Goal: Task Accomplishment & Management: Manage account settings

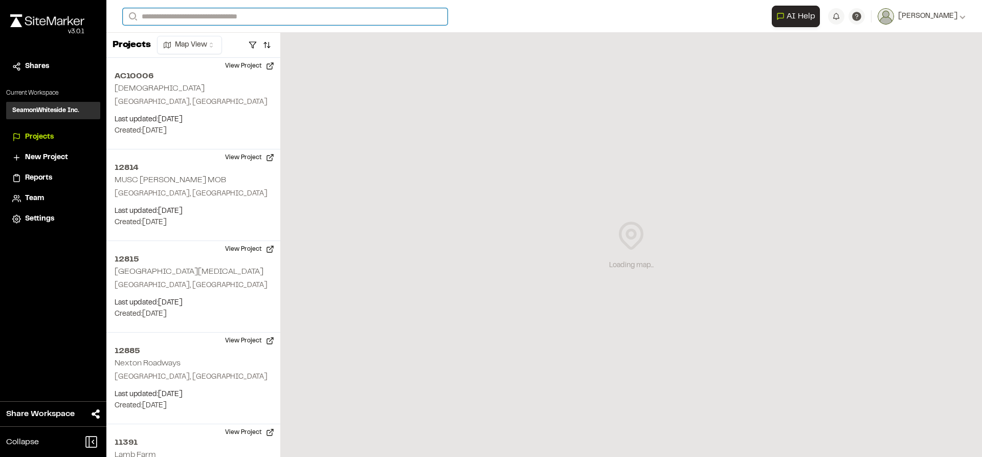
click at [246, 15] on input "Search" at bounding box center [285, 16] width 325 height 17
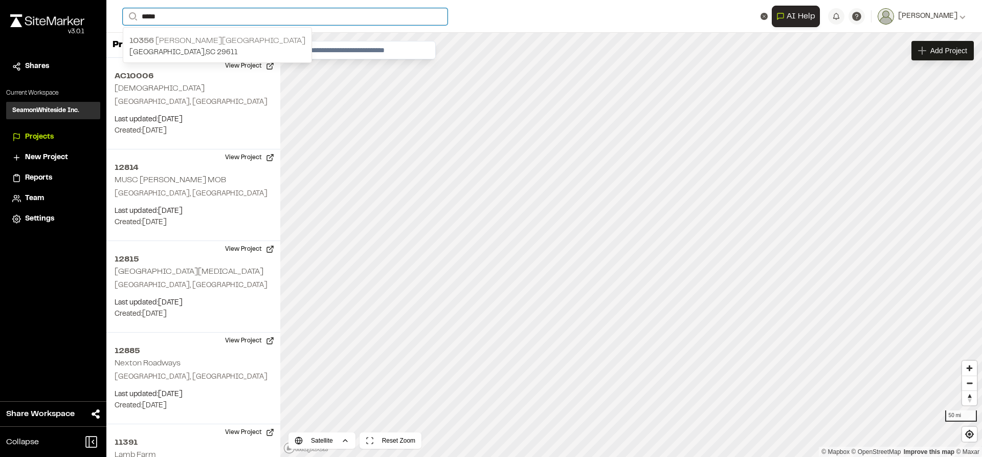
type input "*****"
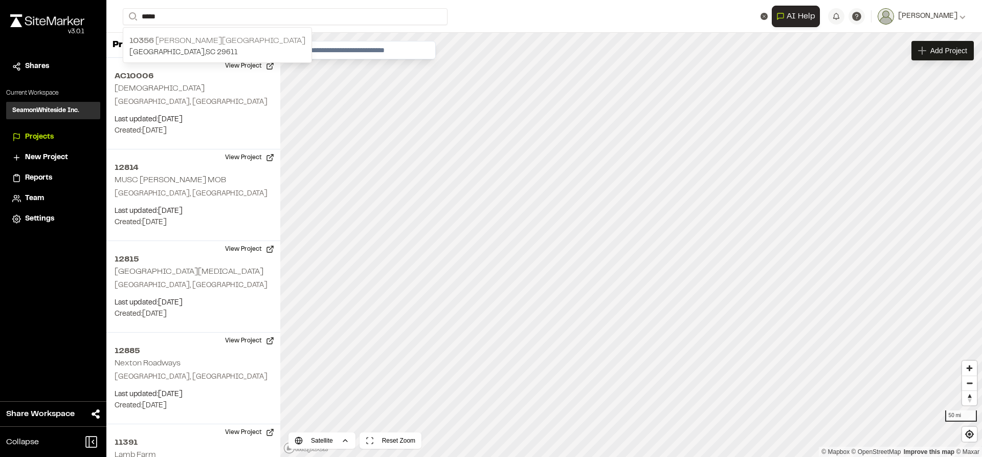
click at [235, 38] on p "[GEOGRAPHIC_DATA][PERSON_NAME]" at bounding box center [217, 41] width 176 height 12
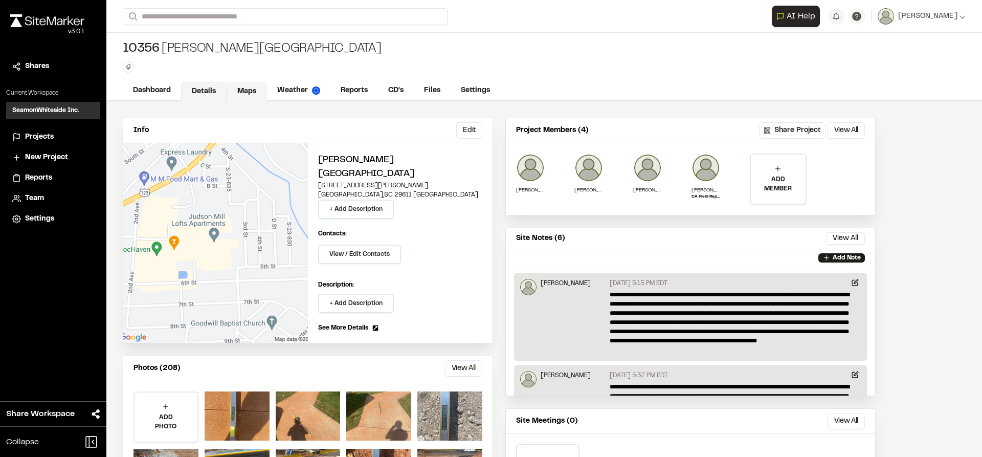
click at [246, 91] on link "Maps" at bounding box center [247, 91] width 40 height 19
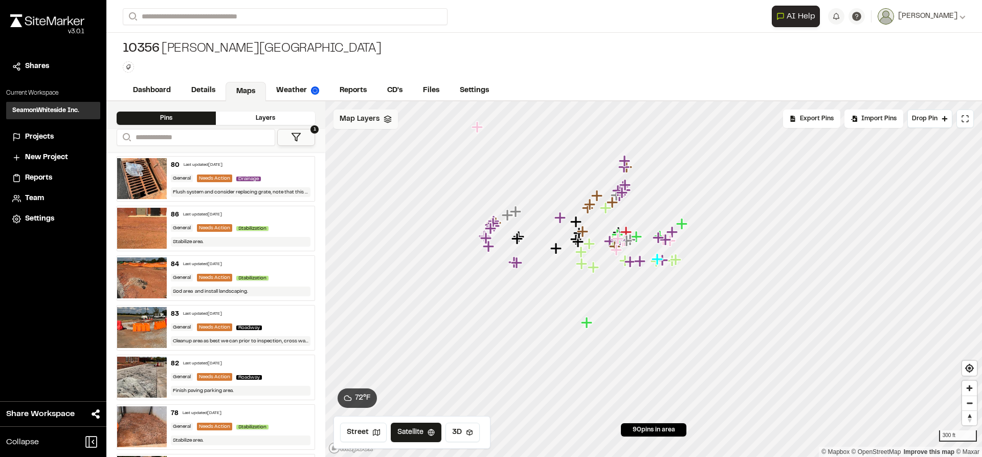
click at [363, 121] on span "Map Layers" at bounding box center [360, 119] width 40 height 11
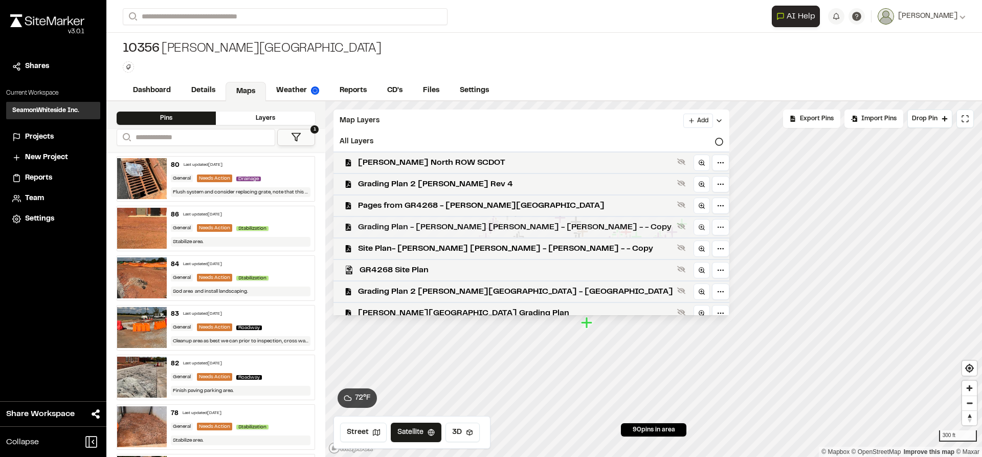
click at [460, 229] on span "Grading Plan - [PERSON_NAME] [PERSON_NAME] - [PERSON_NAME] - - Copy" at bounding box center [515, 227] width 315 height 12
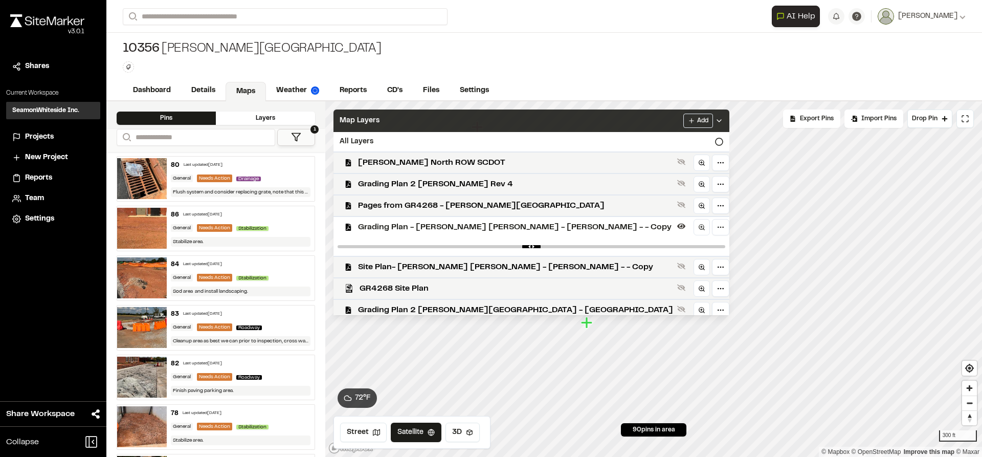
click at [717, 121] on polyline at bounding box center [719, 121] width 4 height 2
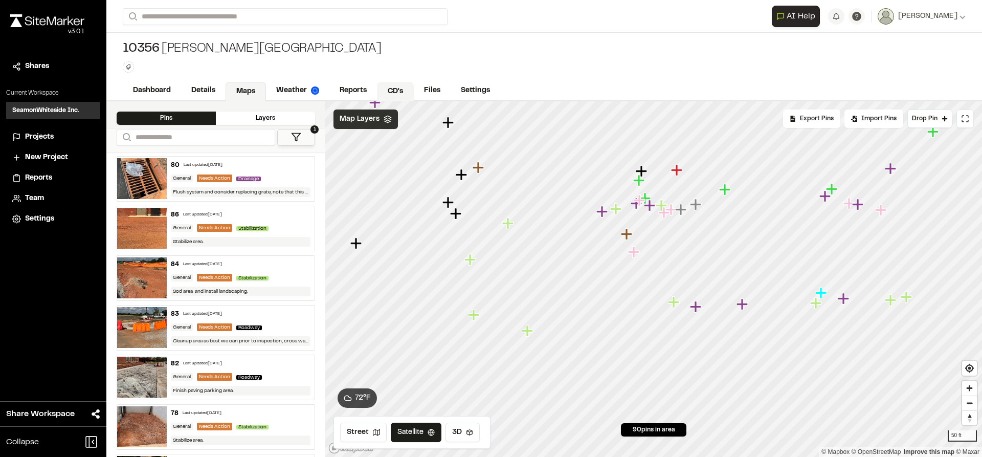
click at [396, 92] on link "CD's" at bounding box center [395, 91] width 37 height 19
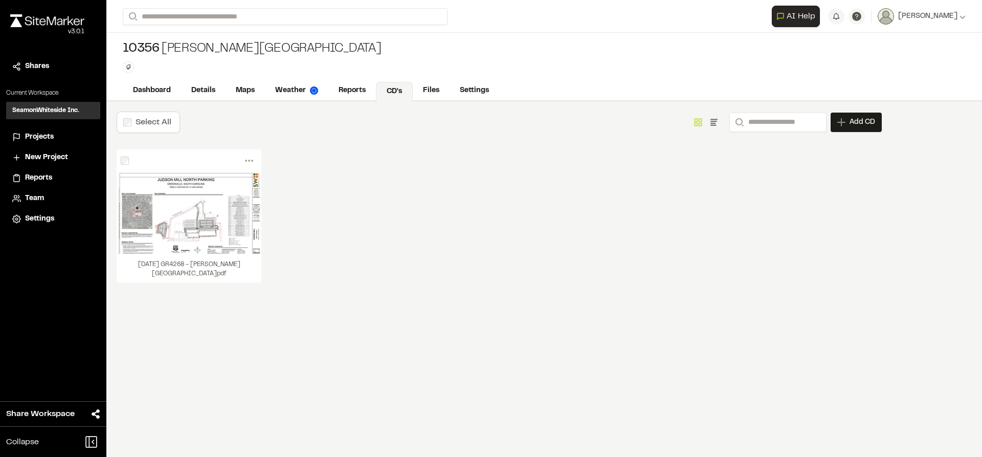
click at [859, 116] on div "Add CD" at bounding box center [855, 122] width 51 height 19
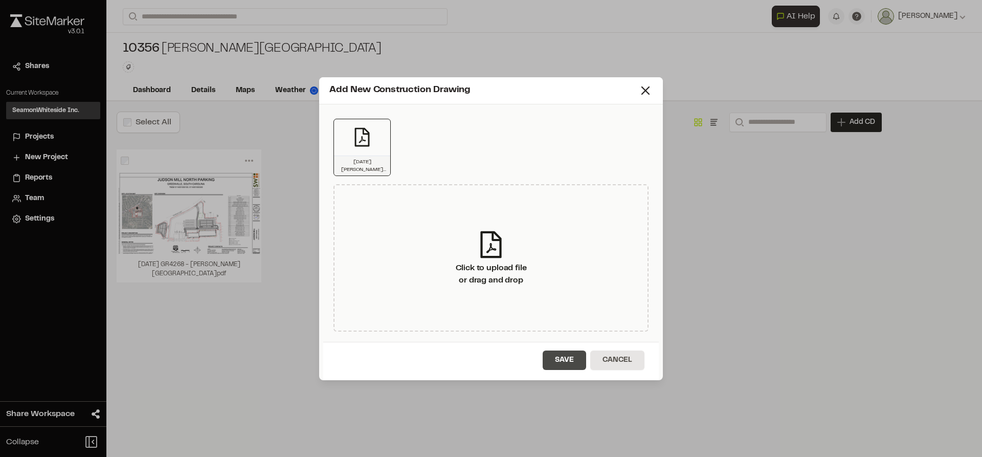
click at [568, 361] on button "Save" at bounding box center [564, 359] width 43 height 19
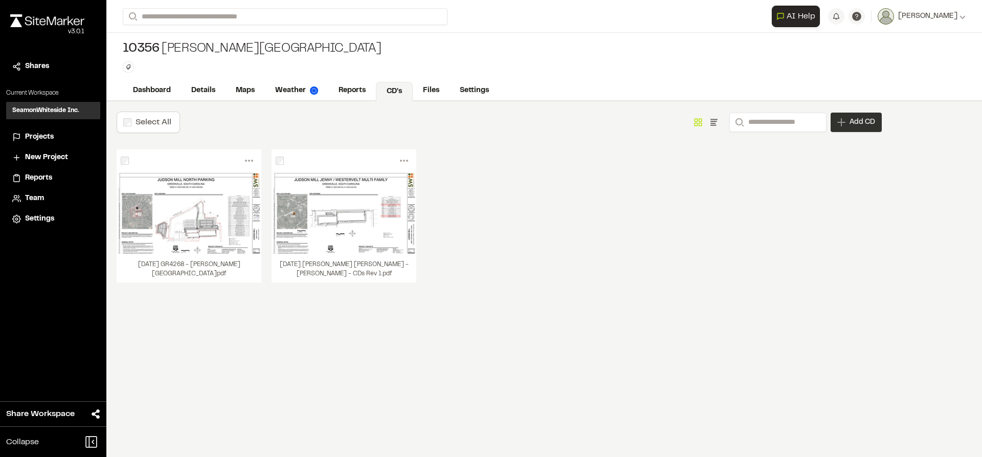
drag, startPoint x: 886, startPoint y: 116, endPoint x: 878, endPoint y: 120, distance: 9.4
click at [886, 116] on div "Select All Show as Grid Show as List Search Add CD Add New Construction Drawing…" at bounding box center [498, 278] width 785 height 355
click at [869, 123] on span "Add CD" at bounding box center [862, 122] width 26 height 10
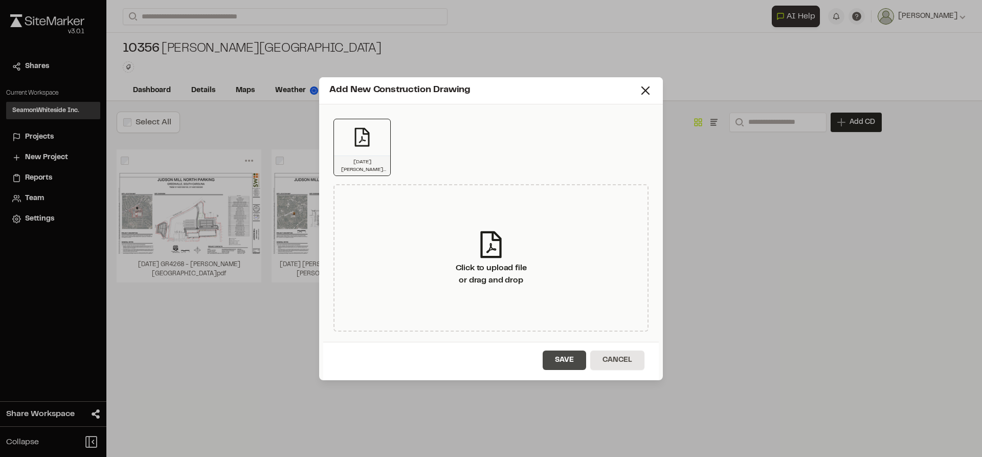
click at [559, 361] on button "Save" at bounding box center [564, 359] width 43 height 19
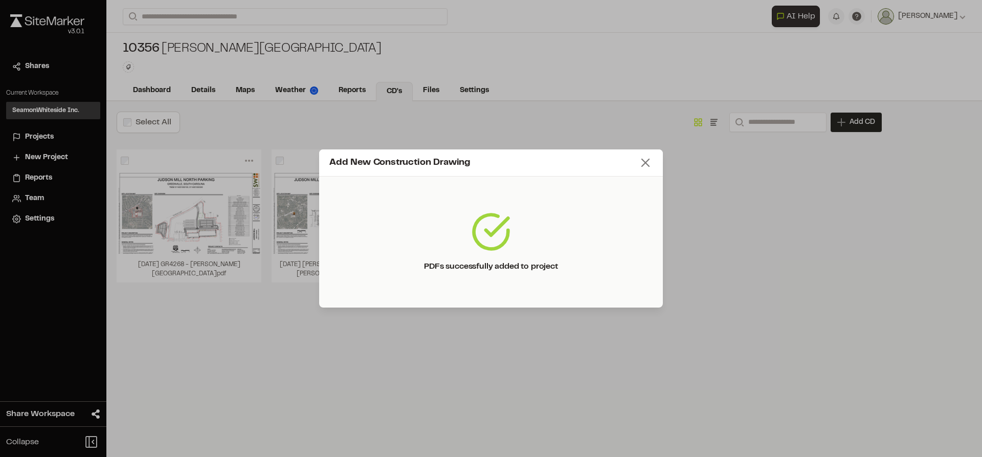
click at [647, 164] on line at bounding box center [645, 162] width 7 height 7
